Goal: Task Accomplishment & Management: Manage account settings

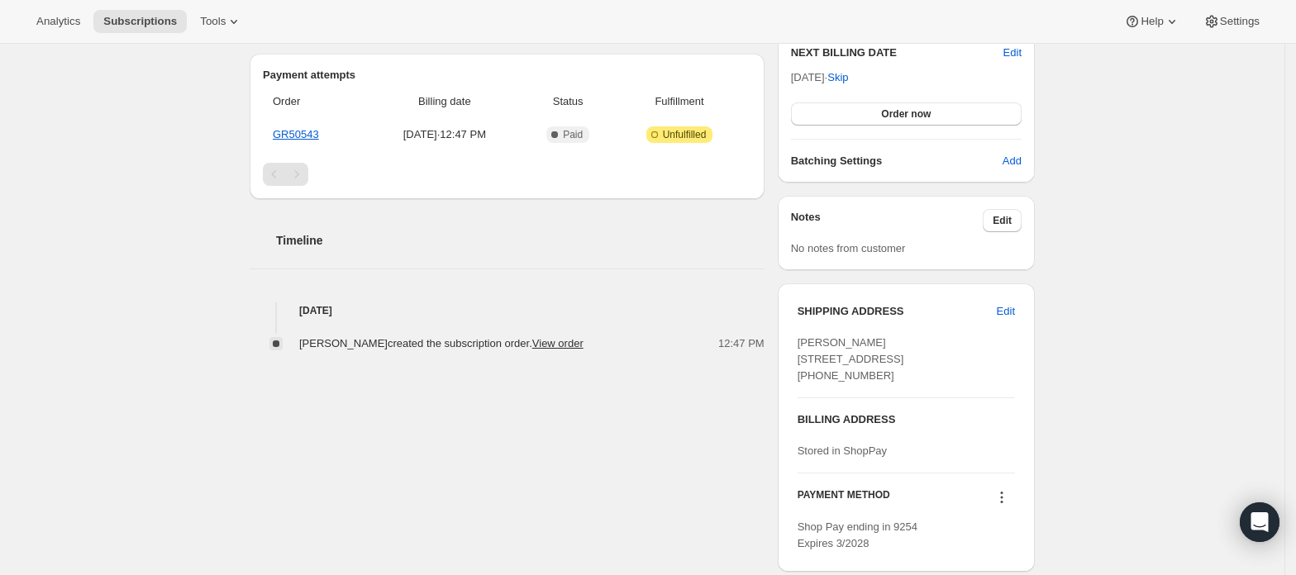
scroll to position [110, 0]
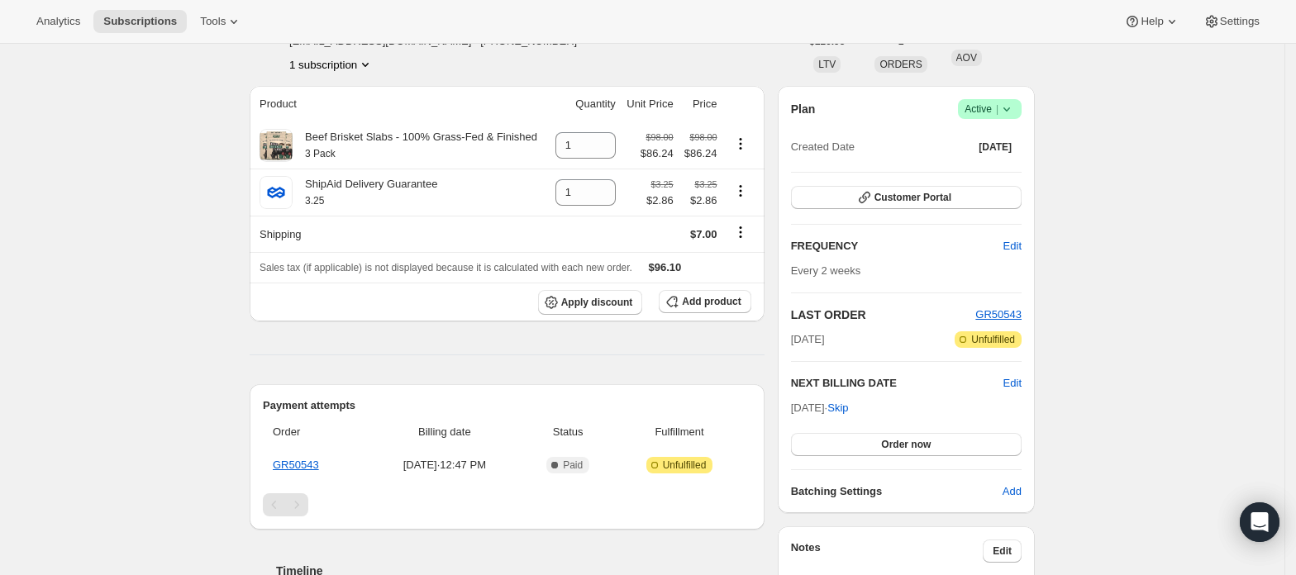
click at [972, 107] on span "Active |" at bounding box center [989, 109] width 50 height 17
click at [978, 164] on span "Cancel subscription" at bounding box center [995, 170] width 93 height 12
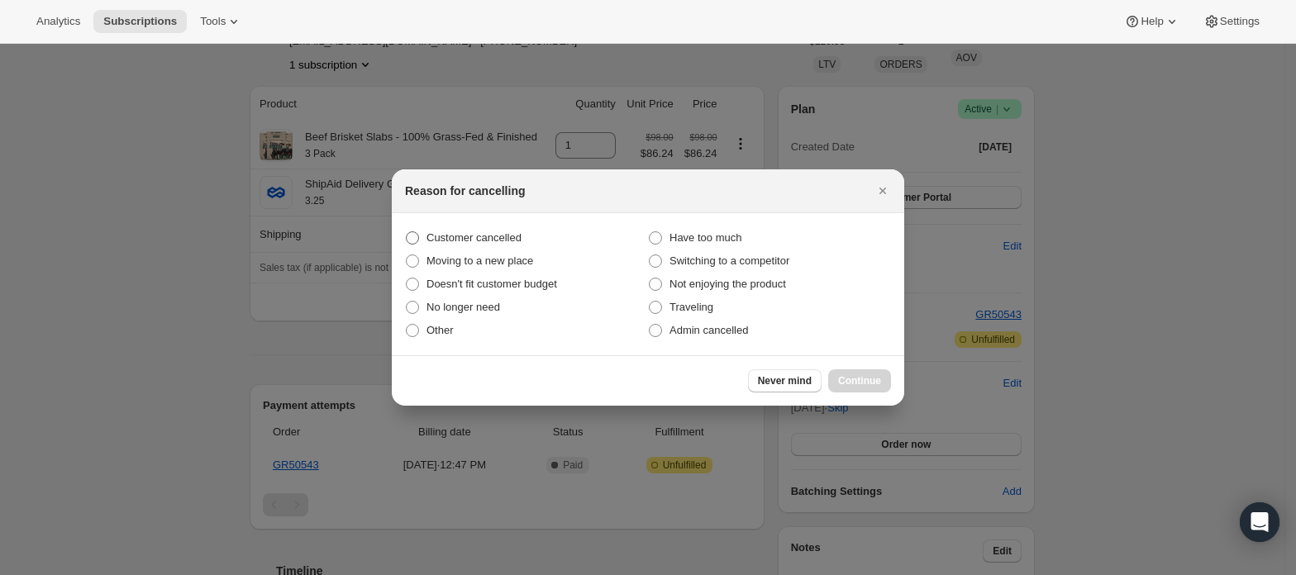
click at [490, 236] on span "Customer cancelled" at bounding box center [473, 237] width 95 height 12
click at [407, 232] on input "Customer cancelled" at bounding box center [406, 231] width 1 height 1
radio input "true"
click at [864, 377] on span "Continue" at bounding box center [859, 380] width 43 height 13
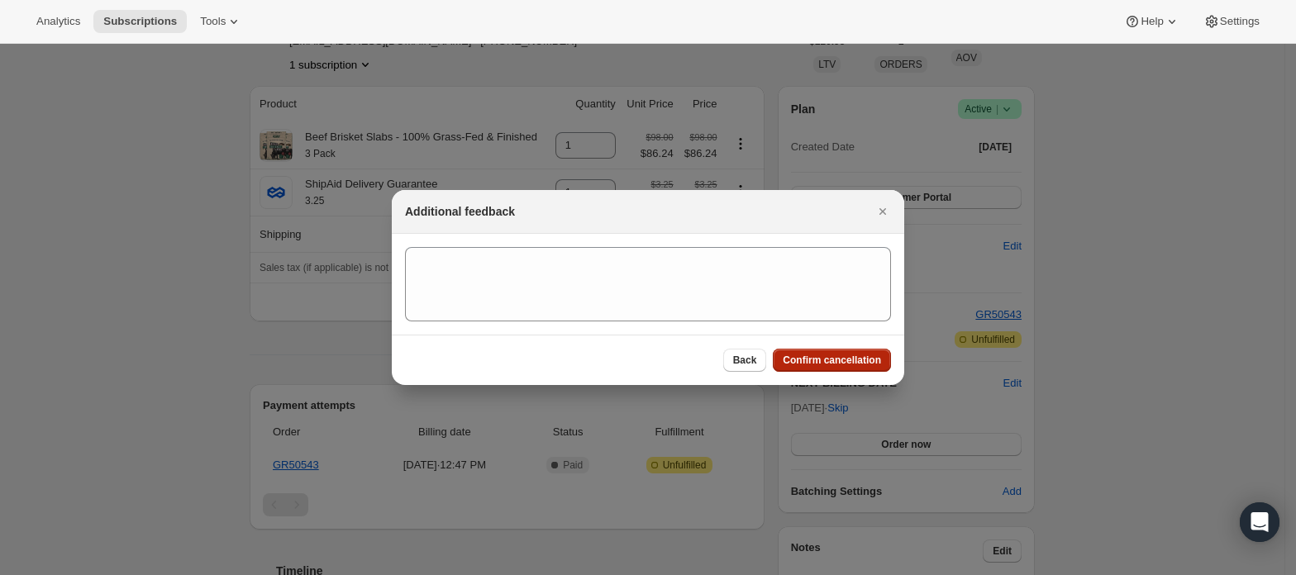
click at [860, 361] on span "Confirm cancellation" at bounding box center [832, 360] width 98 height 13
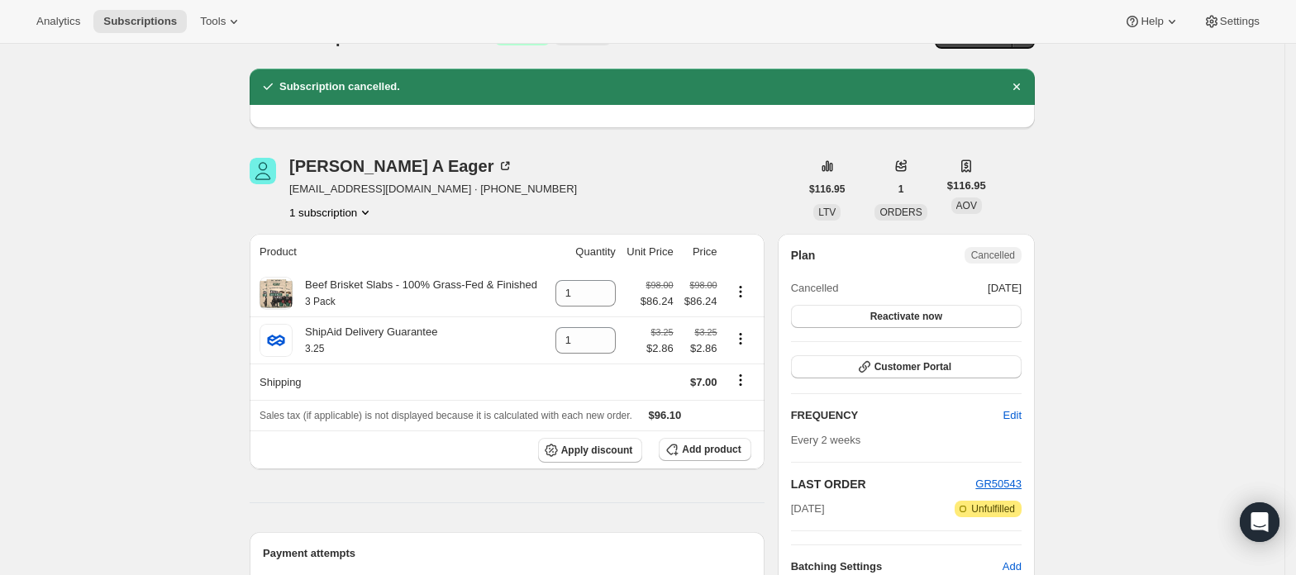
scroll to position [0, 0]
